Goal: Navigation & Orientation: Understand site structure

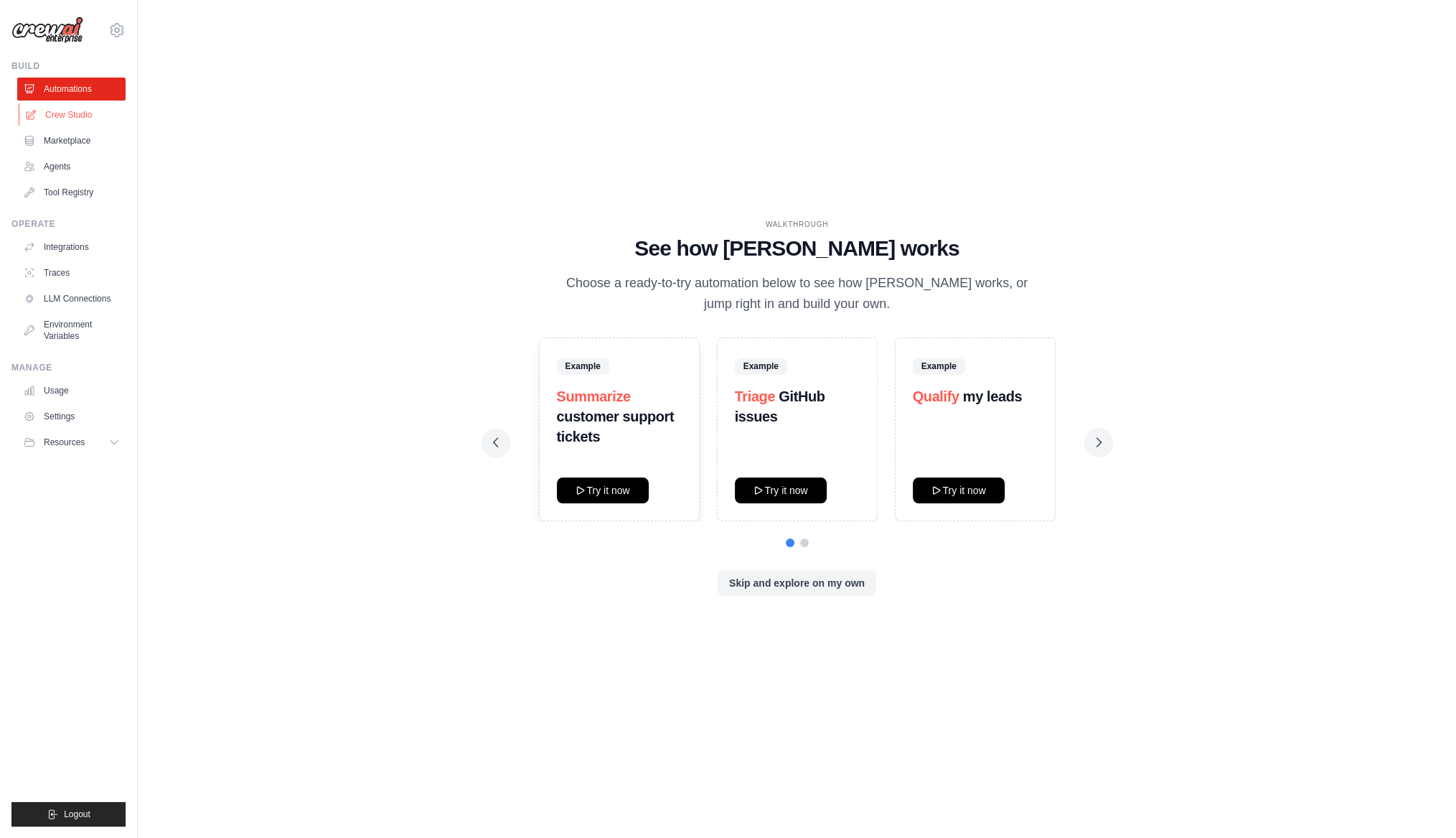
click at [76, 116] on link "Crew Studio" at bounding box center [72, 115] width 109 height 23
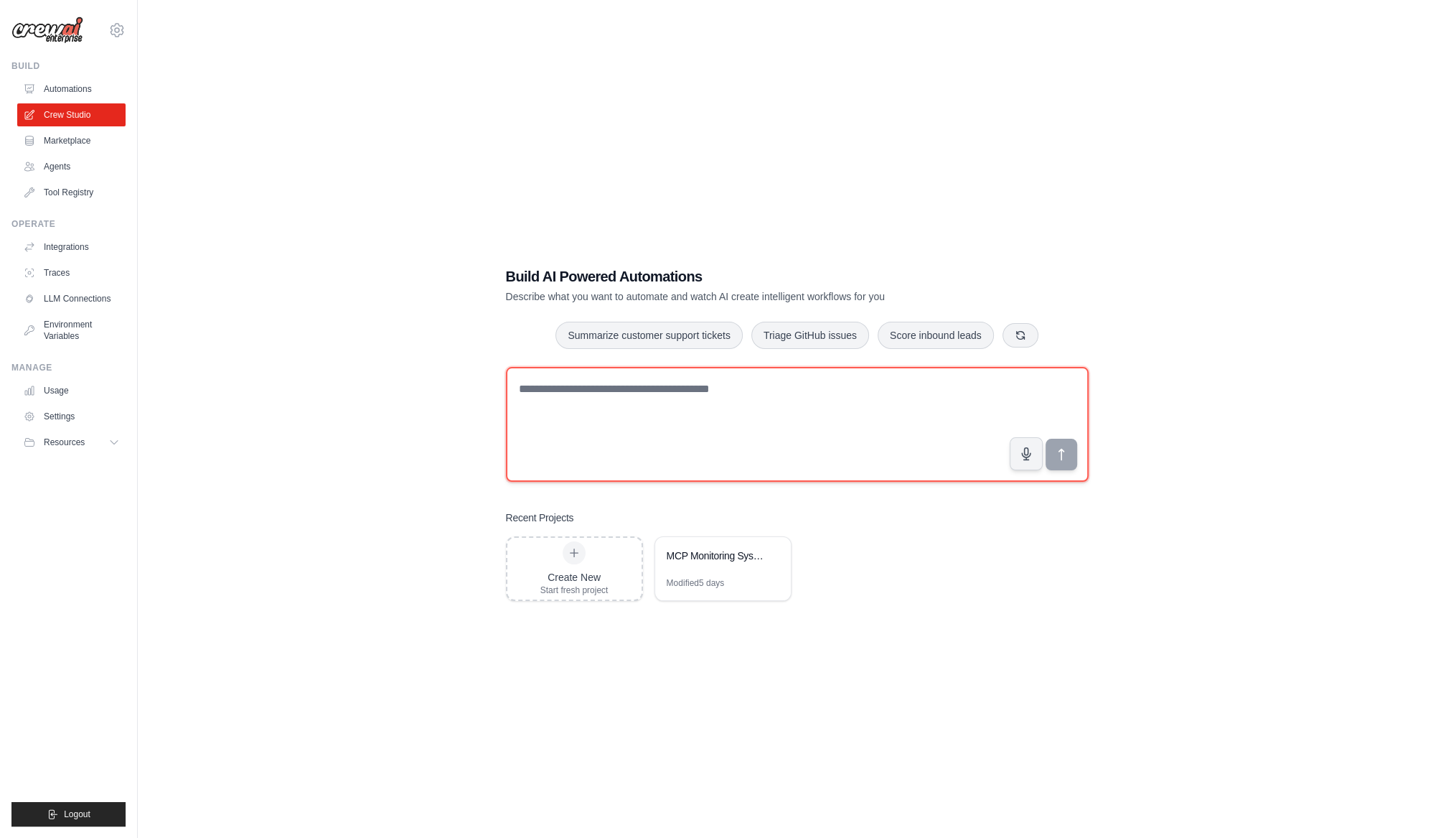
click at [677, 381] on textarea at bounding box center [797, 424] width 583 height 115
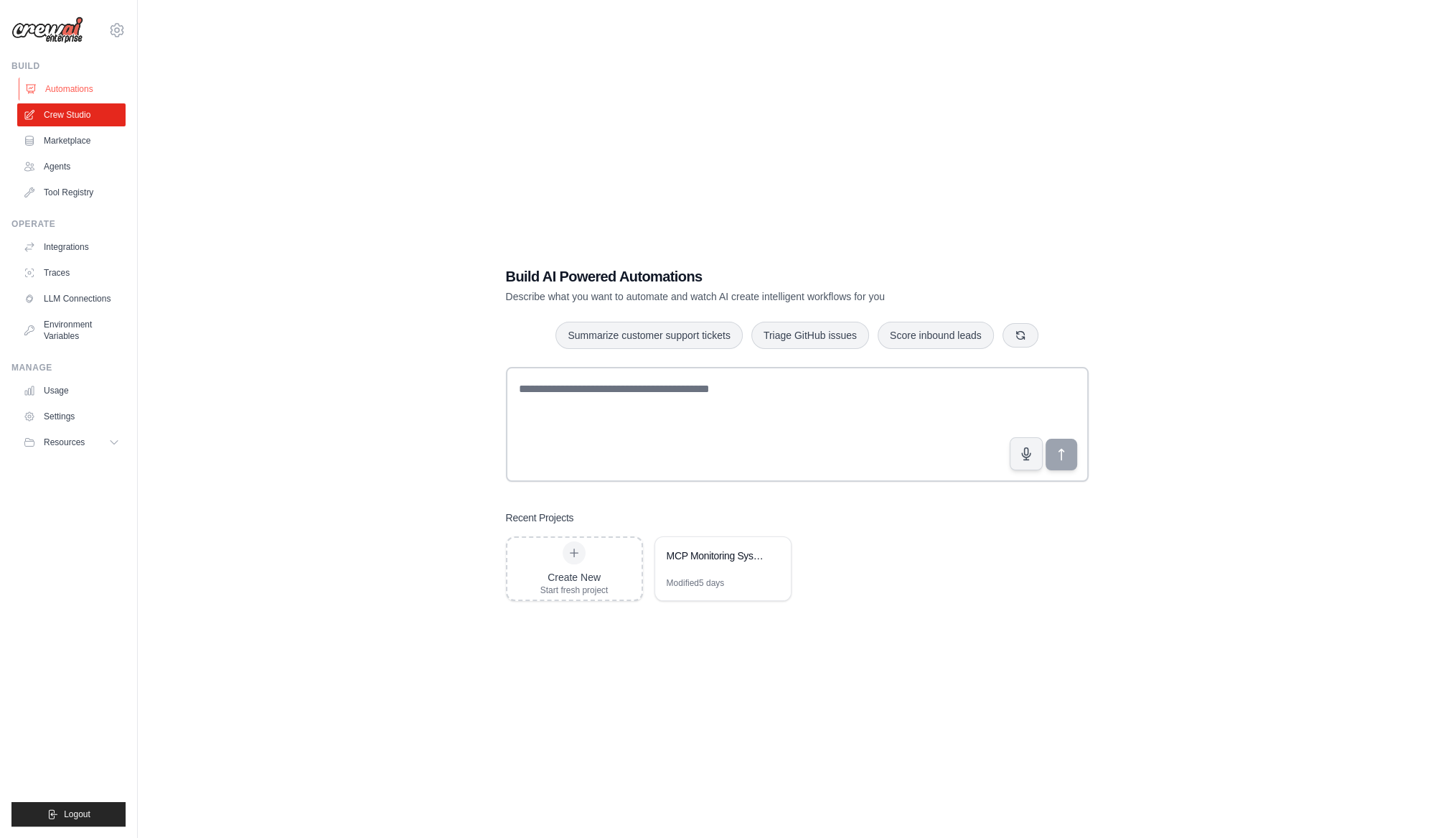
click at [69, 84] on link "Automations" at bounding box center [72, 89] width 109 height 23
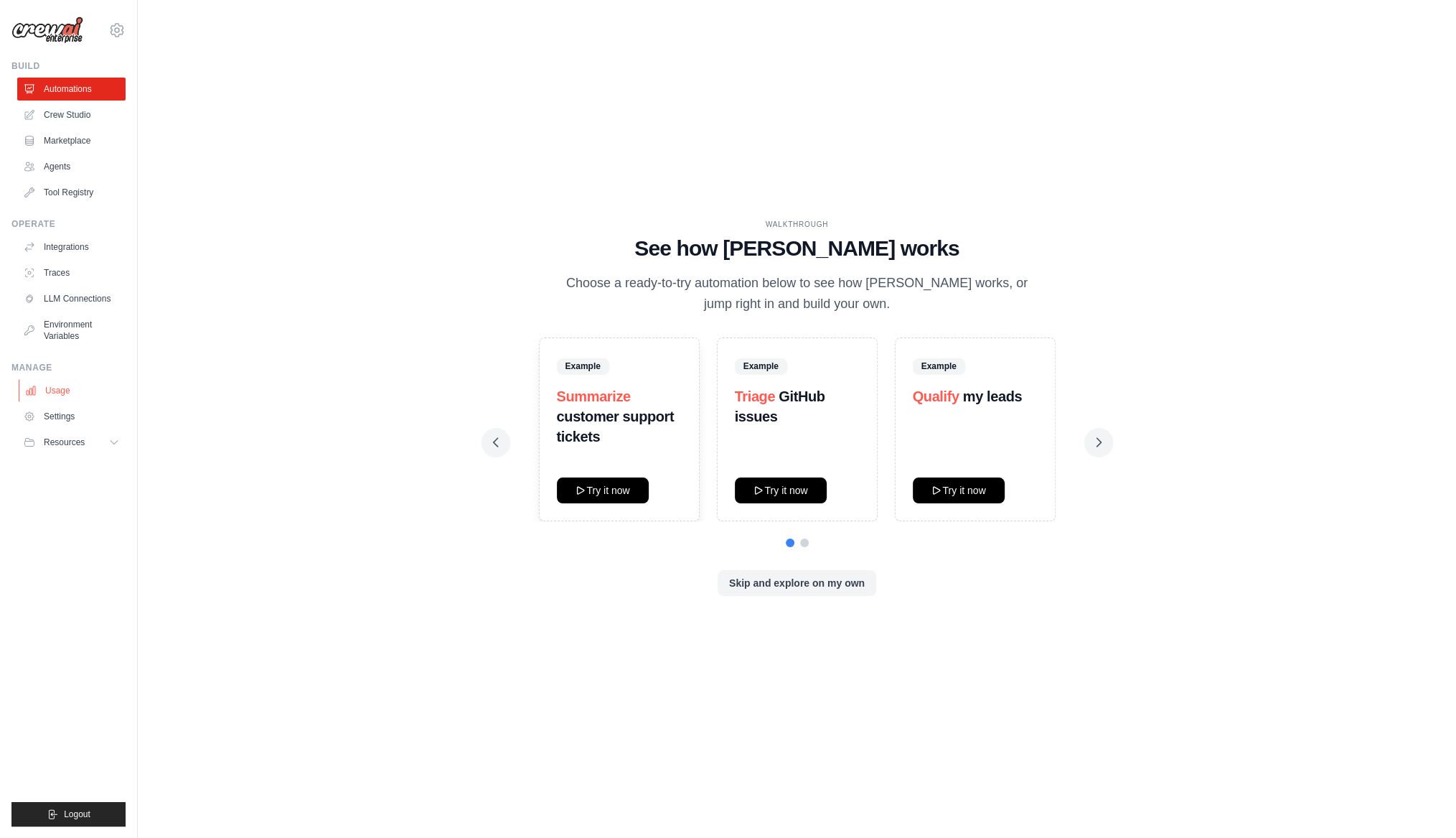
click at [56, 391] on link "Usage" at bounding box center [72, 391] width 109 height 23
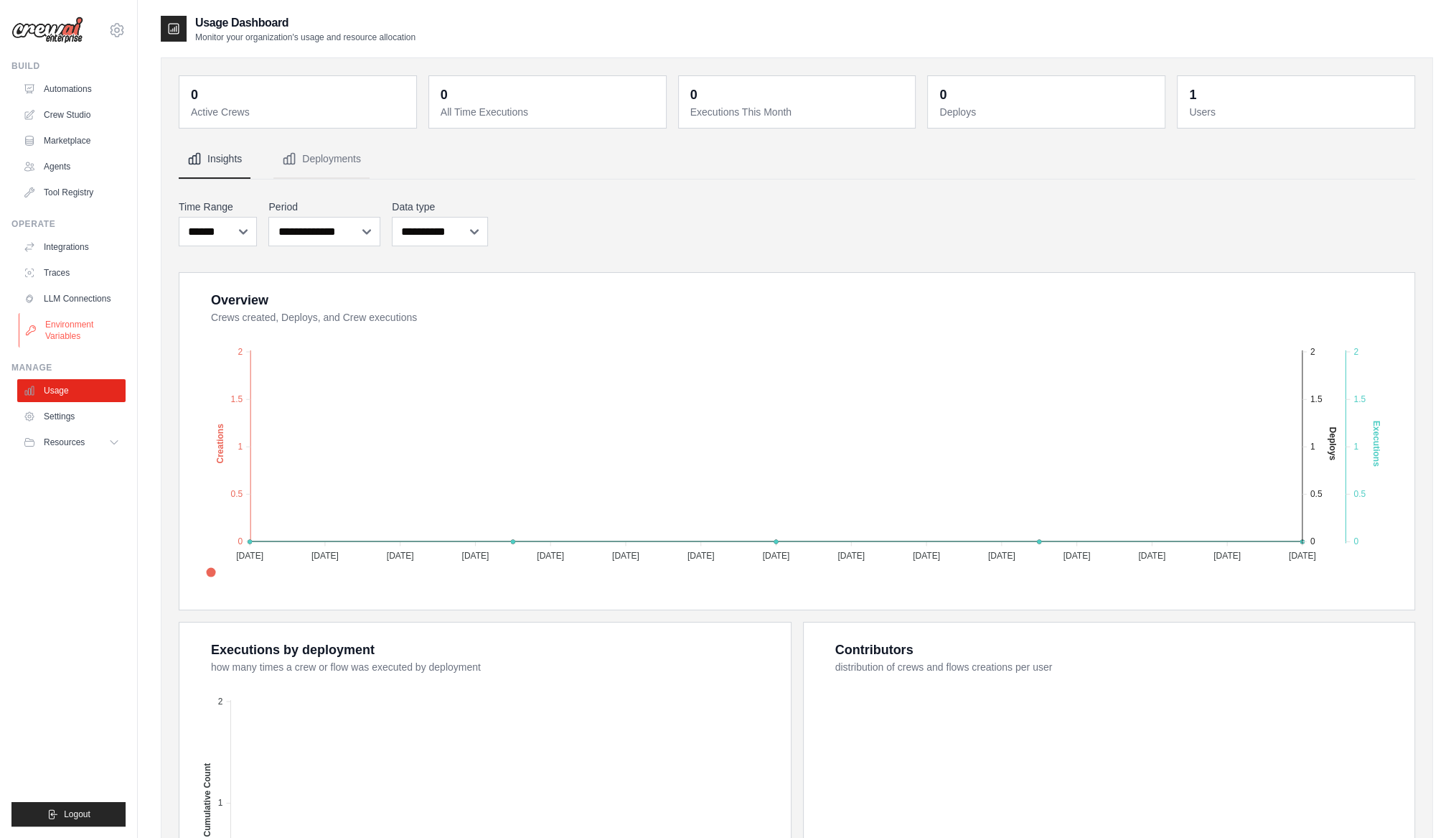
click at [80, 330] on link "Environment Variables" at bounding box center [72, 330] width 109 height 35
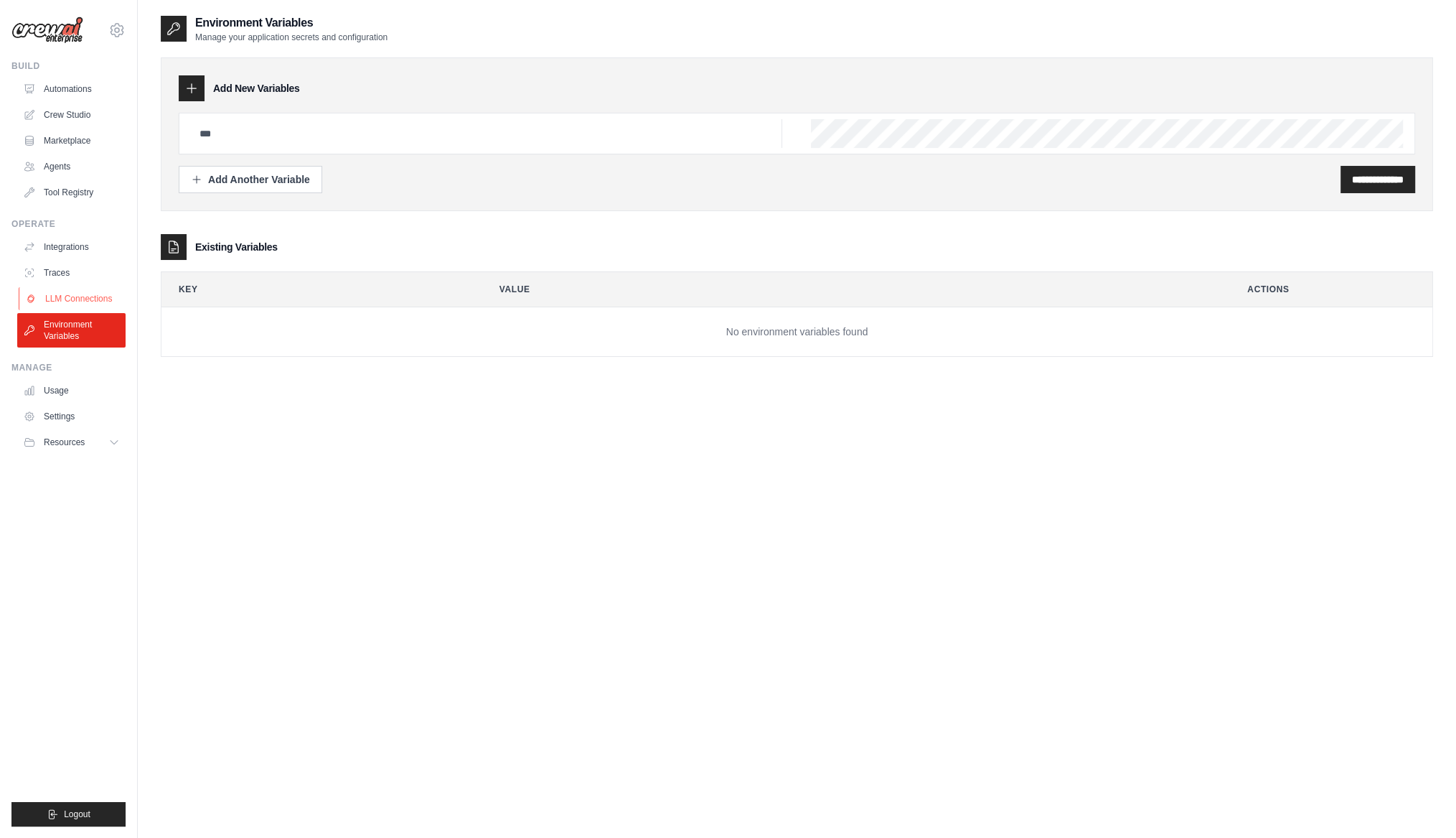
click at [69, 300] on link "LLM Connections" at bounding box center [72, 299] width 109 height 23
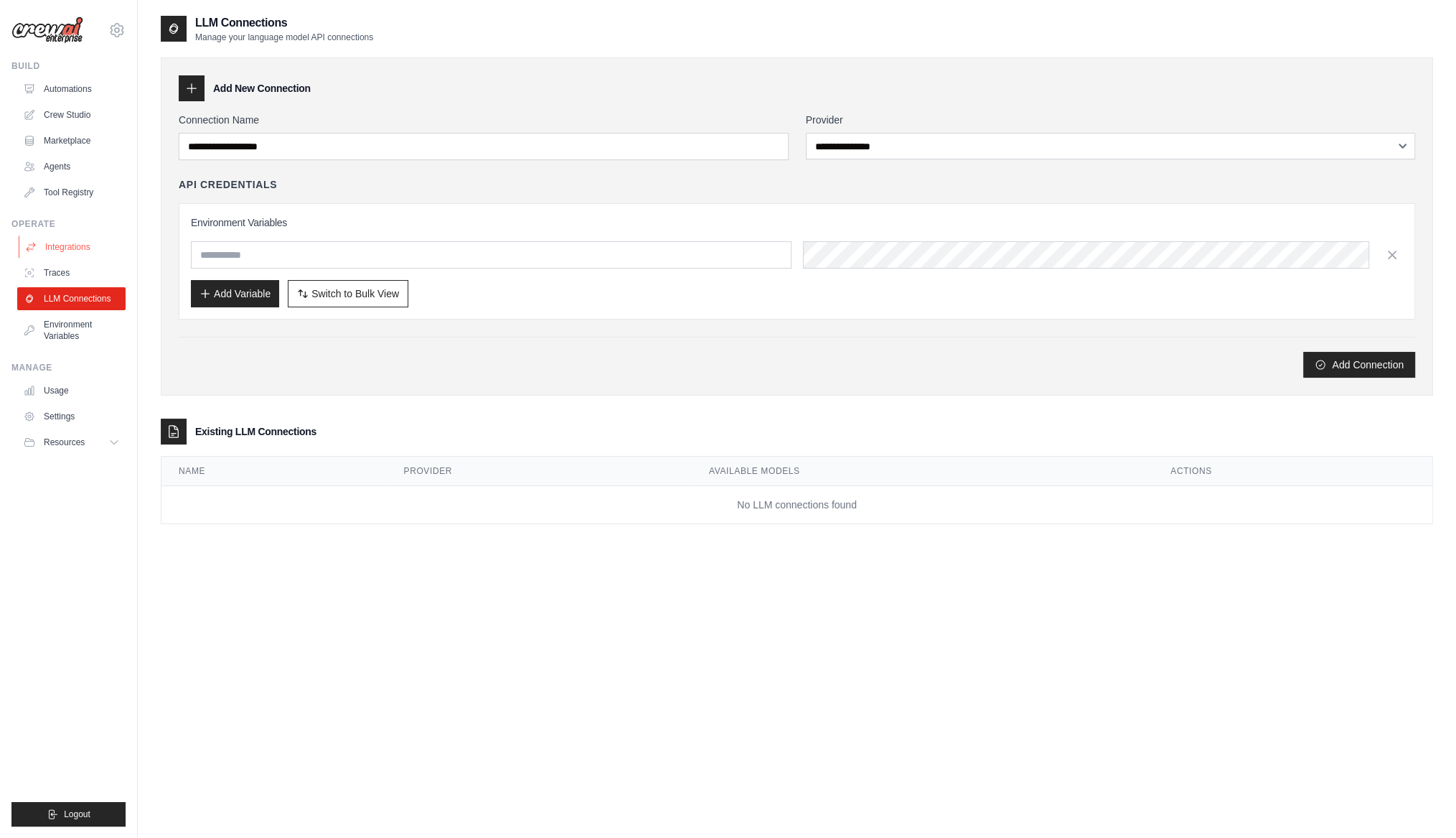
click at [70, 251] on link "Integrations" at bounding box center [72, 247] width 109 height 23
